Goal: Task Accomplishment & Management: Use online tool/utility

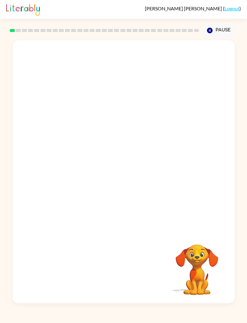
click at [74, 1] on div "[PERSON_NAME] ( Logout )" at bounding box center [123, 9] width 235 height 19
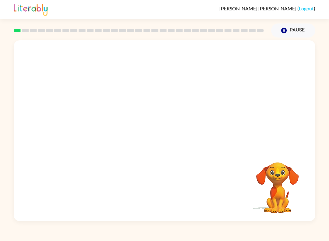
click at [287, 26] on button "Pause Pause" at bounding box center [293, 30] width 44 height 14
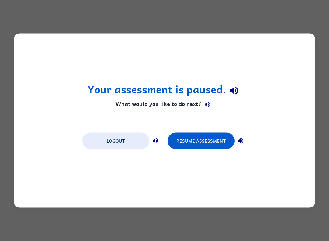
click at [292, 15] on div "Your assessment is paused. What would you like to do next? Logout Resume Assess…" at bounding box center [164, 120] width 329 height 241
click at [214, 139] on button "Resume Assessment" at bounding box center [201, 141] width 67 height 16
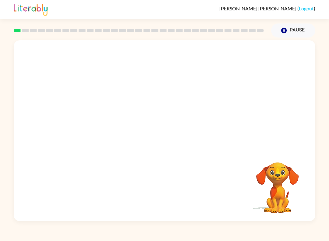
click at [287, 171] on video "Your browser must support playing .mp4 files to use Literably. Please try using…" at bounding box center [277, 183] width 61 height 61
click at [278, 34] on button "Pause Pause" at bounding box center [293, 30] width 44 height 14
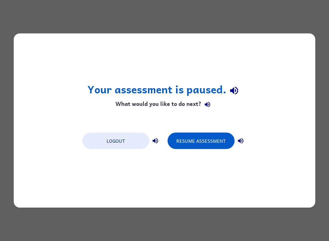
click at [219, 141] on button "Resume Assessment" at bounding box center [201, 141] width 67 height 16
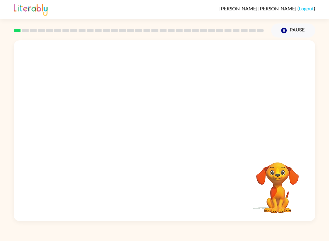
click at [289, 127] on div at bounding box center [165, 94] width 302 height 109
click at [86, 120] on video "Your browser must support playing .mp4 files to use Literably. Please try using…" at bounding box center [165, 94] width 302 height 109
click at [85, 120] on video "Your browser must support playing .mp4 files to use Literably. Please try using…" at bounding box center [165, 94] width 302 height 109
click at [104, 120] on video "Your browser must support playing .mp4 files to use Literably. Please try using…" at bounding box center [165, 94] width 302 height 109
click at [161, 135] on icon "button" at bounding box center [164, 133] width 11 height 11
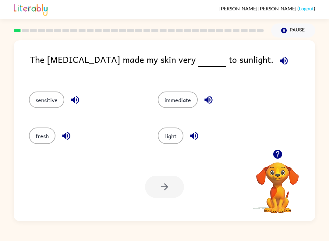
click at [179, 134] on button "light" at bounding box center [171, 135] width 26 height 16
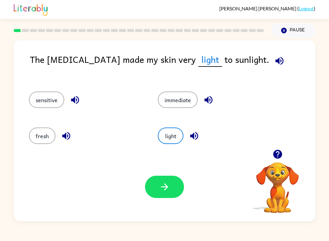
click at [169, 184] on icon "button" at bounding box center [164, 186] width 11 height 11
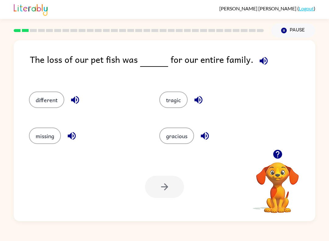
click at [37, 129] on button "missing" at bounding box center [45, 135] width 32 height 16
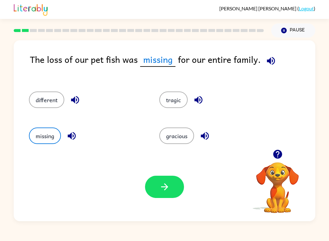
click at [167, 188] on icon "button" at bounding box center [164, 186] width 7 height 7
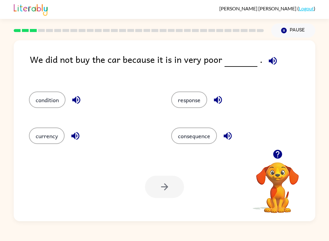
click at [41, 136] on button "currency" at bounding box center [47, 135] width 36 height 16
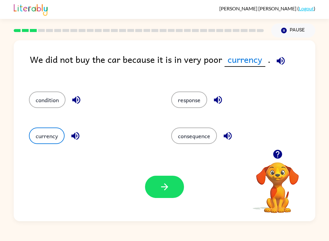
click at [46, 100] on button "condition" at bounding box center [47, 99] width 37 height 16
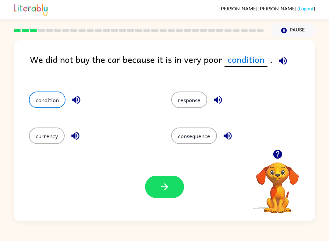
click at [160, 190] on icon "button" at bounding box center [164, 186] width 11 height 11
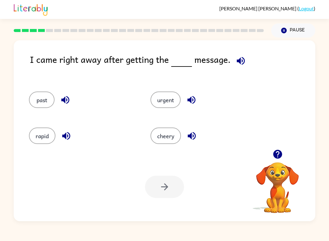
click at [169, 97] on button "urgent" at bounding box center [166, 99] width 30 height 16
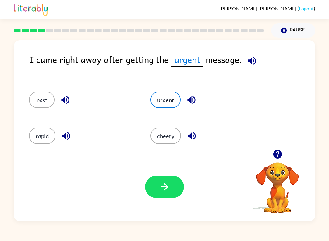
click at [157, 197] on button "button" at bounding box center [164, 187] width 39 height 22
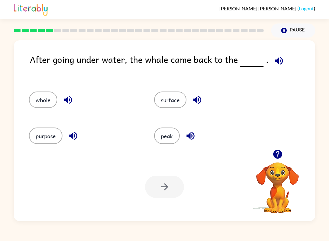
click at [168, 104] on button "surface" at bounding box center [170, 99] width 32 height 16
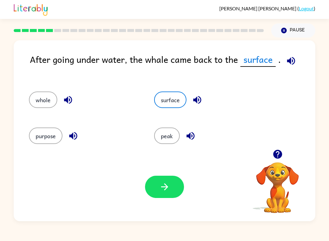
click at [172, 185] on button "button" at bounding box center [164, 187] width 39 height 22
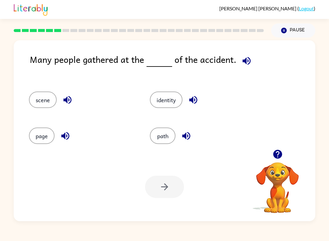
click at [38, 94] on button "scene" at bounding box center [43, 99] width 28 height 16
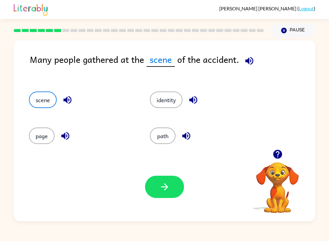
click at [158, 180] on button "button" at bounding box center [164, 187] width 39 height 22
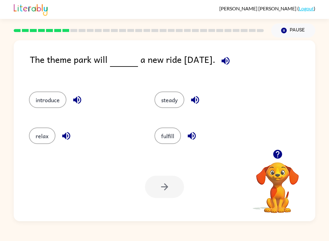
click at [52, 100] on button "introduce" at bounding box center [48, 99] width 38 height 16
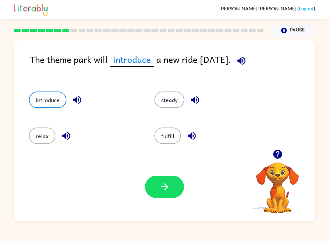
click at [169, 182] on icon "button" at bounding box center [164, 186] width 11 height 11
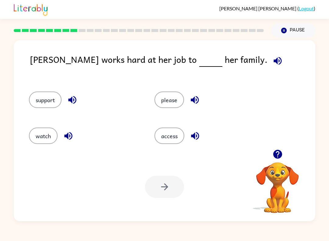
click at [44, 100] on button "support" at bounding box center [45, 99] width 33 height 16
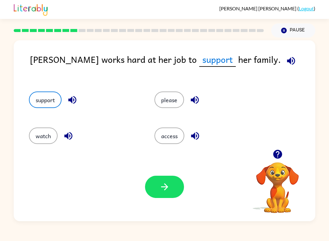
click at [177, 184] on button "button" at bounding box center [164, 187] width 39 height 22
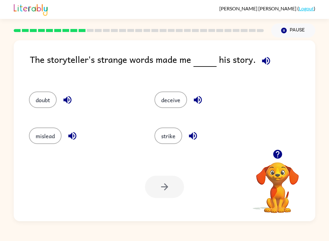
click at [33, 138] on button "mislead" at bounding box center [45, 135] width 33 height 16
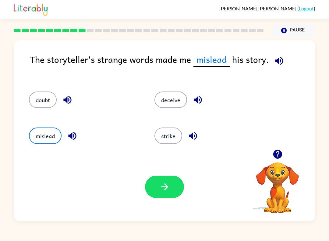
click at [163, 195] on button "button" at bounding box center [164, 187] width 39 height 22
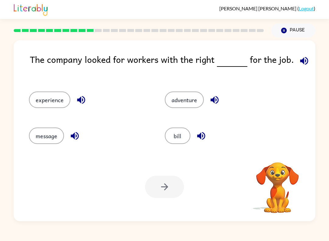
click at [305, 62] on icon "button" at bounding box center [304, 61] width 8 height 8
click at [49, 101] on button "experience" at bounding box center [49, 99] width 41 height 16
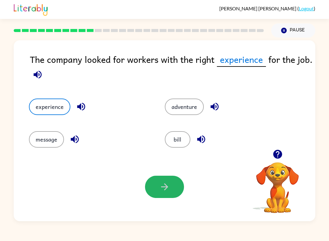
click at [165, 182] on icon "button" at bounding box center [164, 186] width 11 height 11
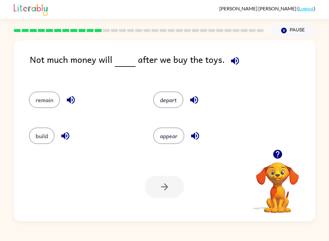
click at [39, 87] on div "remain" at bounding box center [79, 98] width 124 height 36
click at [39, 86] on div "remain" at bounding box center [79, 98] width 124 height 36
click at [43, 102] on button "remain" at bounding box center [44, 99] width 31 height 16
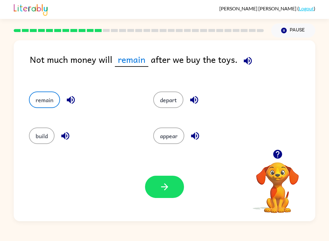
click at [164, 180] on button "button" at bounding box center [164, 187] width 39 height 22
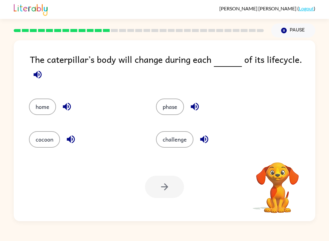
click at [158, 185] on div at bounding box center [164, 187] width 39 height 22
click at [169, 111] on button "phase" at bounding box center [170, 106] width 28 height 16
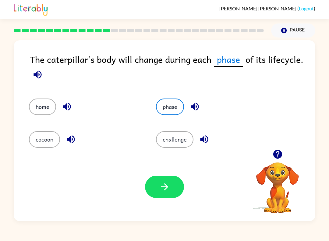
click at [172, 189] on button "button" at bounding box center [164, 187] width 39 height 22
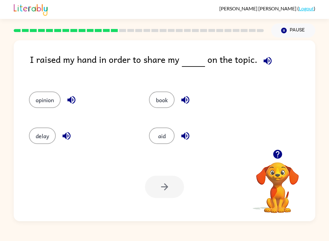
click at [165, 102] on button "book" at bounding box center [162, 99] width 26 height 16
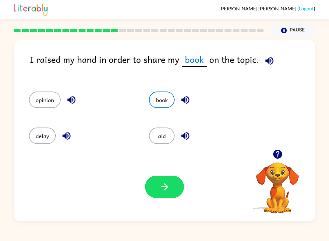
click at [50, 92] on button "opinion" at bounding box center [45, 99] width 32 height 16
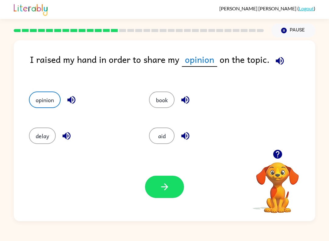
click at [159, 188] on icon "button" at bounding box center [164, 186] width 11 height 11
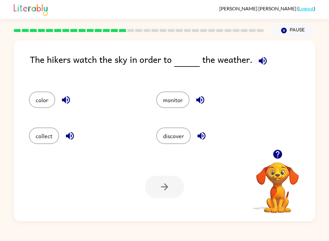
click at [160, 143] on button "discover" at bounding box center [173, 135] width 34 height 16
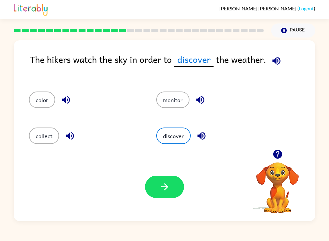
click at [163, 145] on div "discover" at bounding box center [208, 134] width 127 height 36
click at [157, 187] on button "button" at bounding box center [164, 187] width 39 height 22
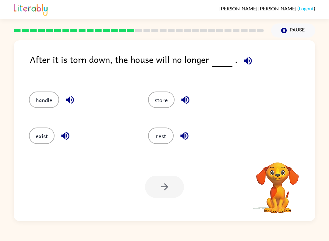
click at [247, 51] on div "After it is torn down, the house will no longer . handle store exist rest Your …" at bounding box center [165, 130] width 302 height 181
click at [251, 64] on icon "button" at bounding box center [248, 60] width 11 height 11
click at [250, 64] on icon "button" at bounding box center [248, 60] width 11 height 11
click at [250, 62] on icon "button" at bounding box center [248, 60] width 11 height 11
click at [249, 56] on icon "button" at bounding box center [248, 60] width 11 height 11
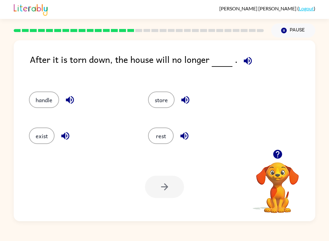
click at [251, 58] on icon "button" at bounding box center [248, 60] width 11 height 11
click at [252, 62] on button "button" at bounding box center [248, 61] width 16 height 16
click at [45, 138] on button "exist" at bounding box center [42, 135] width 26 height 16
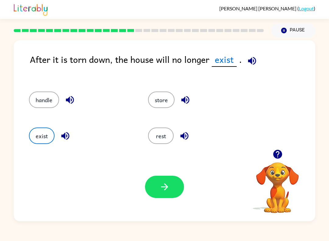
click at [44, 108] on button "handle" at bounding box center [44, 99] width 30 height 16
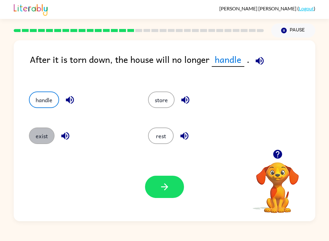
click at [37, 134] on button "exist" at bounding box center [42, 135] width 26 height 16
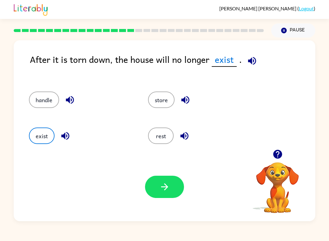
click at [193, 190] on div "Your browser must support playing .mp4 files to use Literably. Please try using…" at bounding box center [165, 186] width 302 height 69
click at [170, 190] on button "button" at bounding box center [164, 187] width 39 height 22
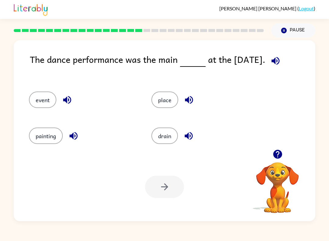
click at [41, 104] on button "event" at bounding box center [42, 99] width 27 height 16
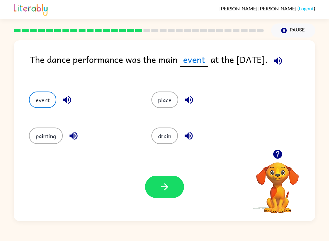
click at [163, 197] on button "button" at bounding box center [164, 187] width 39 height 22
click at [163, 196] on div at bounding box center [164, 187] width 39 height 22
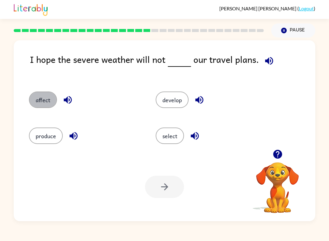
click at [38, 99] on button "affect" at bounding box center [43, 99] width 28 height 16
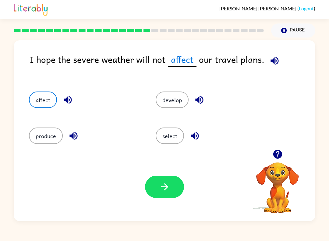
click at [163, 192] on button "button" at bounding box center [164, 187] width 39 height 22
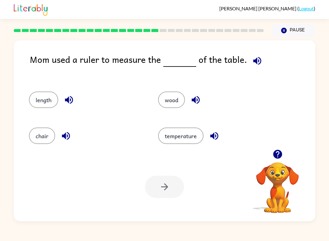
click at [48, 100] on button "length" at bounding box center [43, 99] width 29 height 16
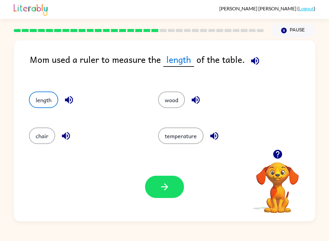
click at [161, 177] on button "button" at bounding box center [164, 187] width 39 height 22
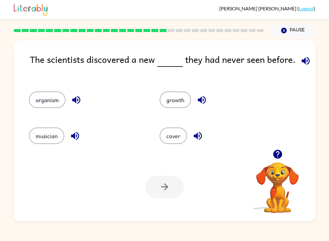
click at [34, 99] on button "organism" at bounding box center [47, 99] width 37 height 16
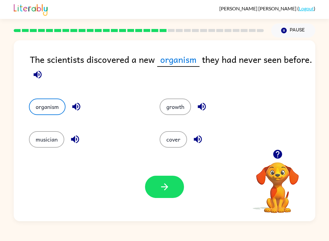
click at [167, 204] on div "Your browser must support playing .mp4 files to use Literably. Please try using…" at bounding box center [165, 186] width 302 height 69
click at [166, 204] on div "Your browser must support playing .mp4 files to use Literably. Please try using…" at bounding box center [165, 186] width 302 height 69
click at [162, 185] on icon "button" at bounding box center [164, 186] width 11 height 11
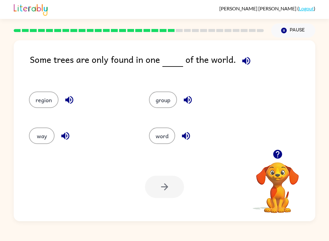
click at [43, 108] on button "region" at bounding box center [44, 99] width 30 height 16
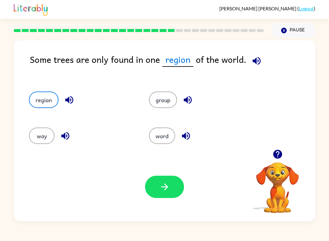
click at [159, 188] on button "button" at bounding box center [164, 187] width 39 height 22
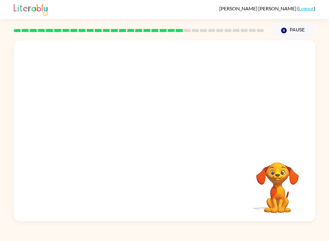
click at [113, 134] on video "Your browser must support playing .mp4 files to use Literably. Please try using…" at bounding box center [165, 94] width 302 height 109
click at [112, 130] on video "Your browser must support playing .mp4 files to use Literably. Please try using…" at bounding box center [165, 94] width 302 height 109
click at [103, 125] on video "Your browser must support playing .mp4 files to use Literably. Please try using…" at bounding box center [165, 94] width 302 height 109
click at [174, 133] on button "button" at bounding box center [164, 134] width 39 height 22
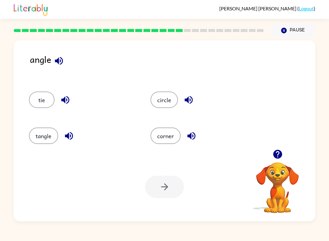
click at [159, 138] on button "corner" at bounding box center [166, 135] width 30 height 16
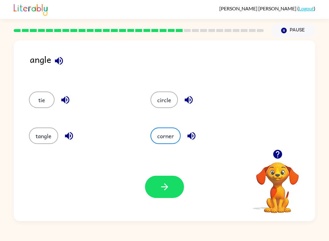
click at [164, 188] on icon "button" at bounding box center [164, 186] width 11 height 11
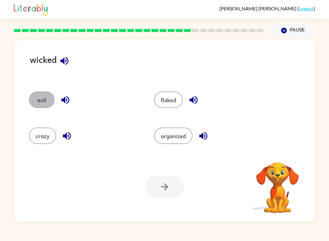
click at [39, 102] on button "evil" at bounding box center [42, 99] width 26 height 16
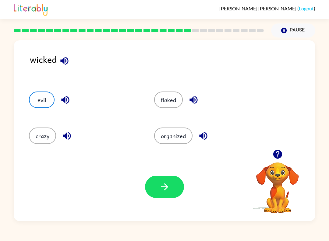
click at [170, 188] on button "button" at bounding box center [164, 187] width 39 height 22
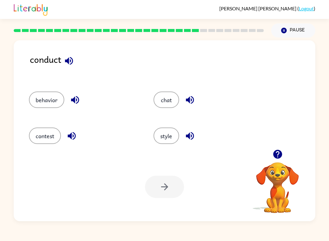
click at [38, 100] on button "behavior" at bounding box center [46, 99] width 35 height 16
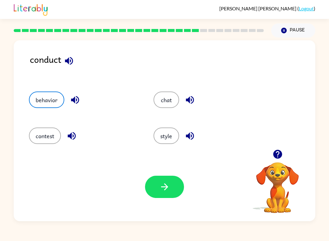
click at [169, 197] on button "button" at bounding box center [164, 187] width 39 height 22
click at [169, 197] on div at bounding box center [164, 187] width 39 height 22
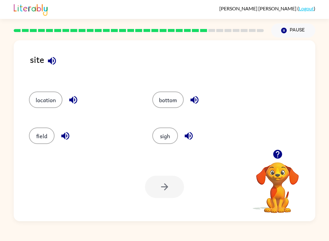
click at [46, 62] on button "button" at bounding box center [52, 61] width 16 height 16
click at [54, 105] on button "location" at bounding box center [46, 99] width 34 height 16
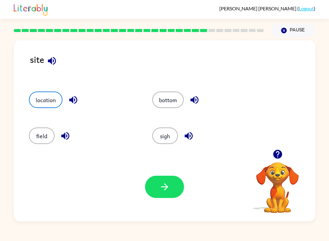
click at [174, 191] on button "button" at bounding box center [164, 187] width 39 height 22
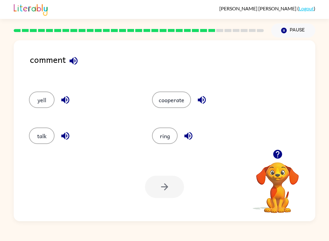
click at [37, 123] on div "talk" at bounding box center [78, 134] width 123 height 36
click at [37, 132] on button "talk" at bounding box center [42, 135] width 26 height 16
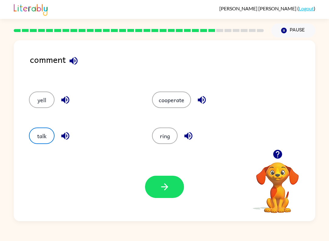
click at [164, 184] on icon "button" at bounding box center [164, 186] width 11 height 11
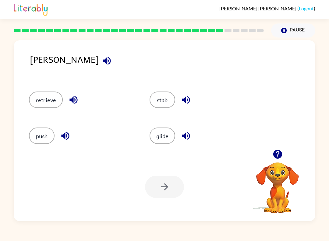
click at [157, 139] on button "glide" at bounding box center [163, 135] width 26 height 16
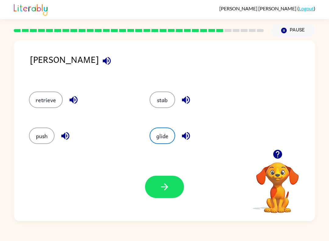
click at [52, 98] on button "retrieve" at bounding box center [46, 99] width 34 height 16
click at [164, 95] on button "stab" at bounding box center [163, 99] width 26 height 16
click at [44, 141] on button "push" at bounding box center [42, 135] width 26 height 16
click at [161, 138] on button "glide" at bounding box center [163, 135] width 26 height 16
click at [44, 93] on button "retrieve" at bounding box center [46, 99] width 34 height 16
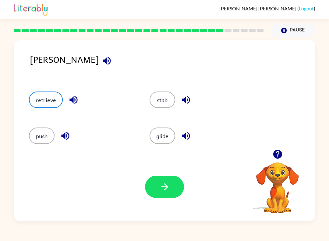
click at [155, 187] on button "button" at bounding box center [164, 187] width 39 height 22
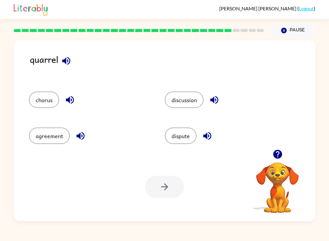
click at [197, 99] on button "discussion" at bounding box center [184, 99] width 39 height 16
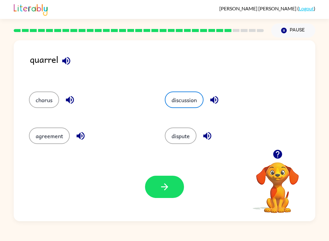
click at [169, 179] on button "button" at bounding box center [164, 187] width 39 height 22
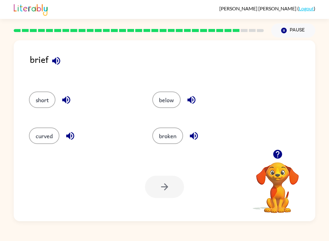
click at [73, 131] on icon "button" at bounding box center [70, 136] width 11 height 11
click at [43, 139] on button "curved" at bounding box center [44, 135] width 30 height 16
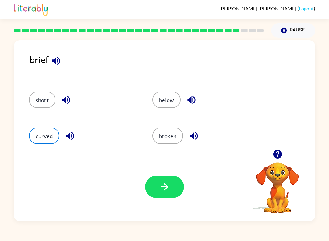
click at [159, 183] on button "button" at bounding box center [164, 187] width 39 height 22
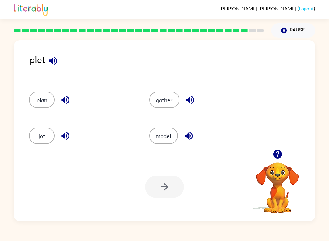
click at [170, 131] on button "model" at bounding box center [163, 135] width 29 height 16
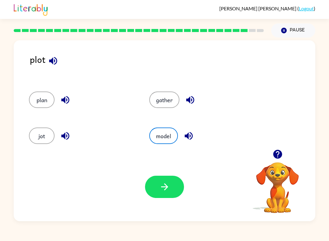
click at [170, 184] on button "button" at bounding box center [164, 187] width 39 height 22
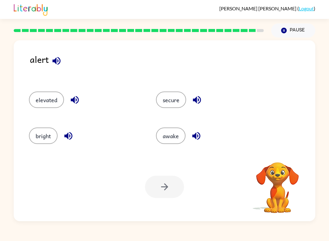
click at [174, 101] on button "secure" at bounding box center [171, 99] width 30 height 16
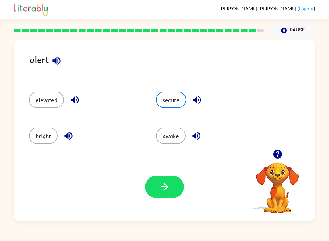
click at [155, 185] on button "button" at bounding box center [164, 187] width 39 height 22
